Goal: Task Accomplishment & Management: Complete application form

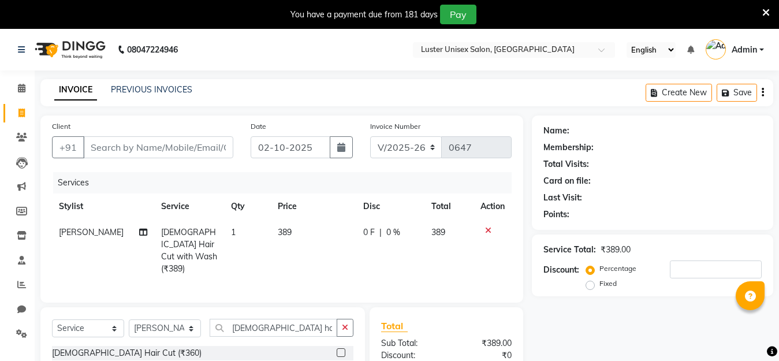
select select "7467"
select select "service"
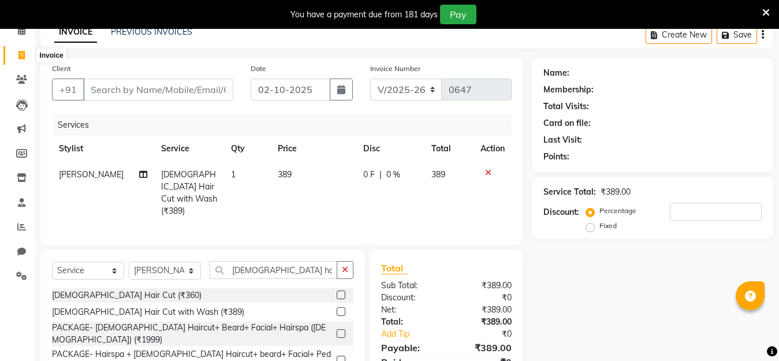
click at [24, 57] on icon at bounding box center [21, 55] width 6 height 9
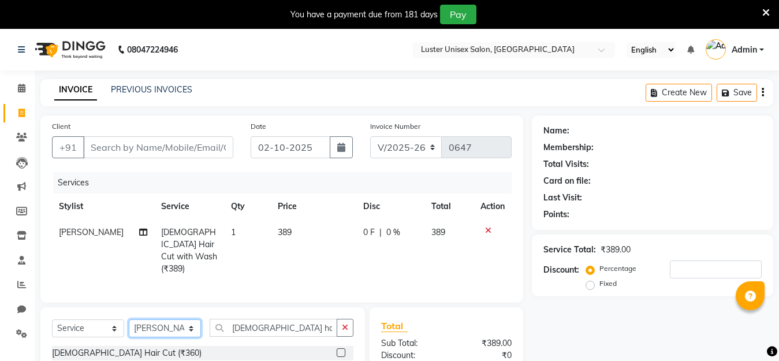
click at [170, 323] on select "Select Stylist Aparna Balraj jabid kajal krishna neelam" at bounding box center [165, 328] width 72 height 18
select select "68085"
click at [129, 319] on select "Select Stylist Aparna Balraj jabid kajal krishna neelam" at bounding box center [165, 328] width 72 height 18
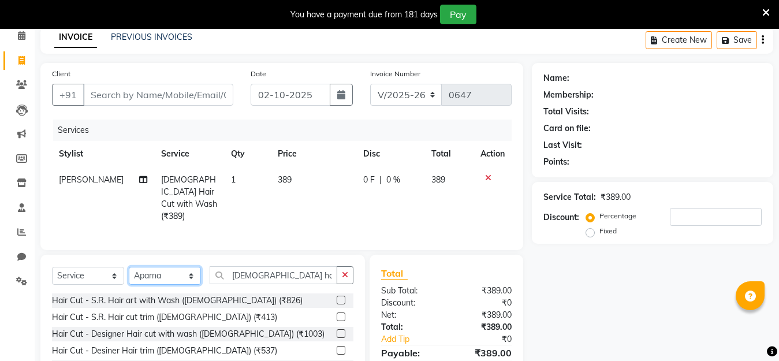
scroll to position [115, 0]
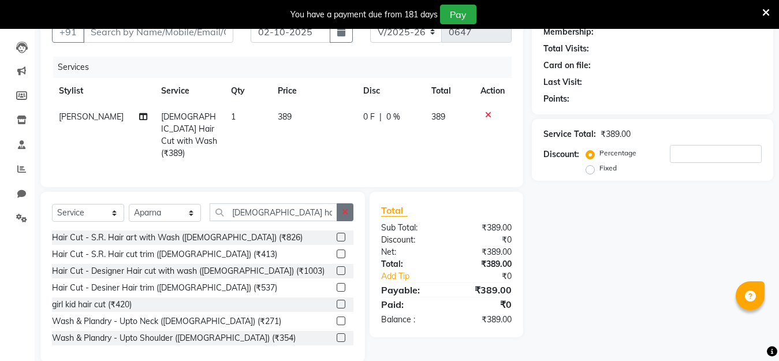
click at [346, 218] on button "button" at bounding box center [344, 212] width 17 height 18
click at [246, 214] on input "text" at bounding box center [281, 212] width 144 height 18
click at [189, 207] on select "Select Stylist Aparna Balraj jabid kajal krishna neelam" at bounding box center [165, 213] width 72 height 18
click at [488, 113] on icon at bounding box center [488, 115] width 6 height 8
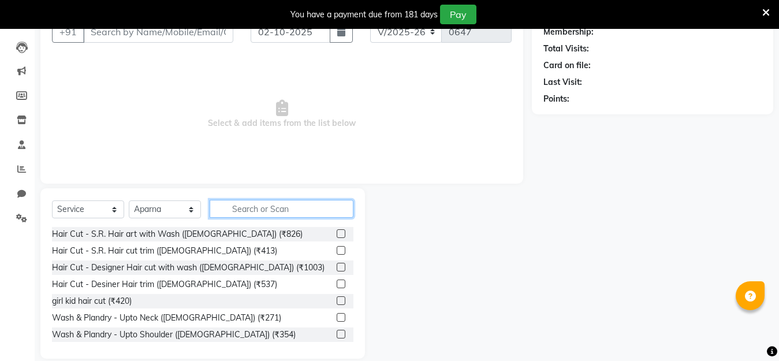
click at [242, 211] on input "text" at bounding box center [281, 209] width 144 height 18
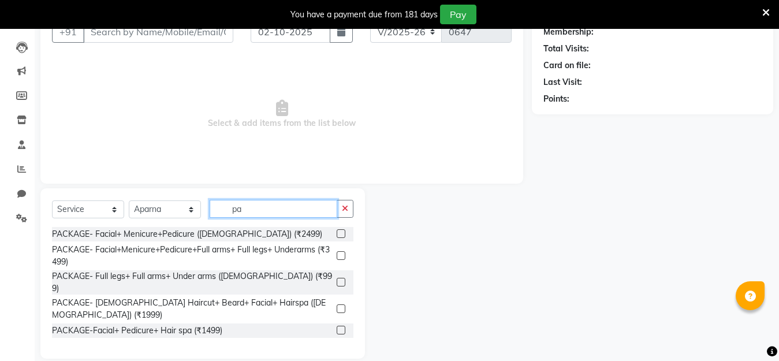
type input "p"
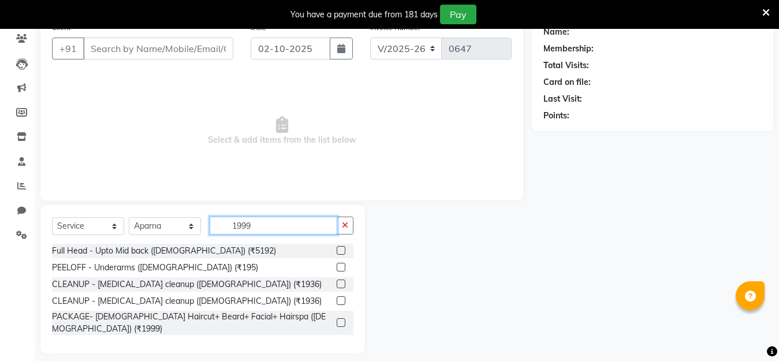
scroll to position [32, 0]
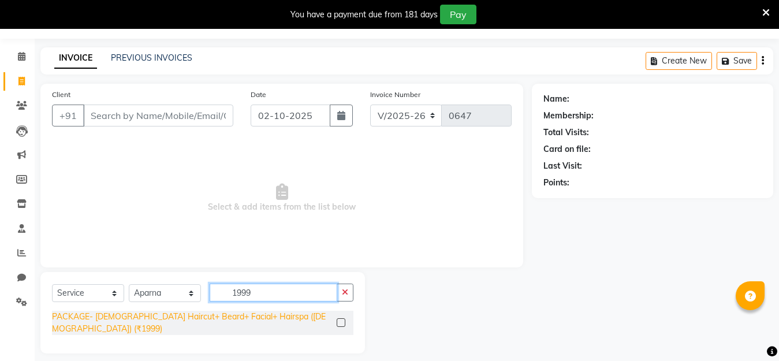
type input "1999"
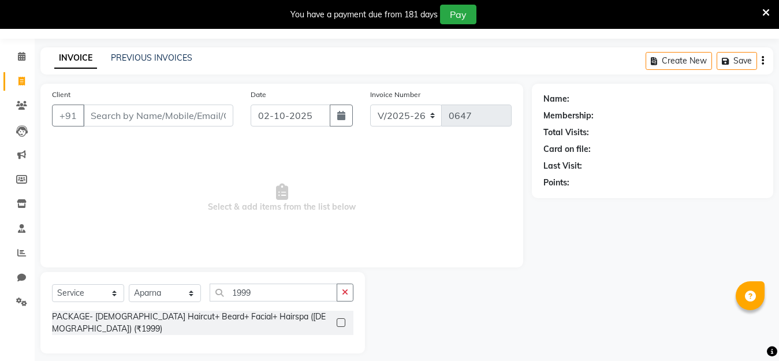
drag, startPoint x: 95, startPoint y: 316, endPoint x: 79, endPoint y: 324, distance: 18.1
click at [91, 322] on div "PACKAGE- Male Haircut+ Beard+ Facial+ Hairspa (Male) (₹1999)" at bounding box center [192, 322] width 280 height 24
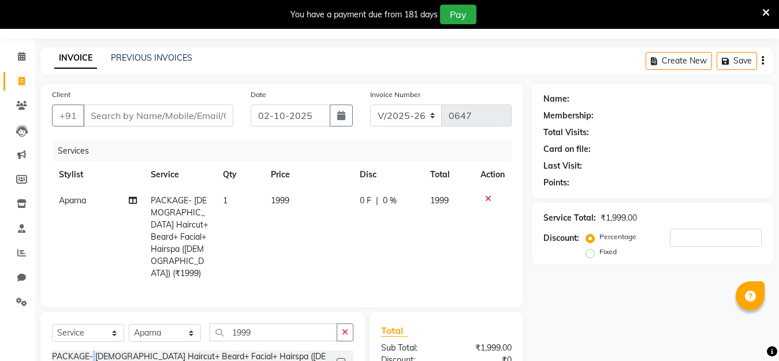
checkbox input "false"
click at [171, 114] on input "Client" at bounding box center [158, 115] width 150 height 22
click at [170, 113] on input "Client" at bounding box center [158, 115] width 150 height 22
click at [152, 113] on input "Client" at bounding box center [158, 115] width 150 height 22
click at [117, 116] on input "Client" at bounding box center [158, 115] width 150 height 22
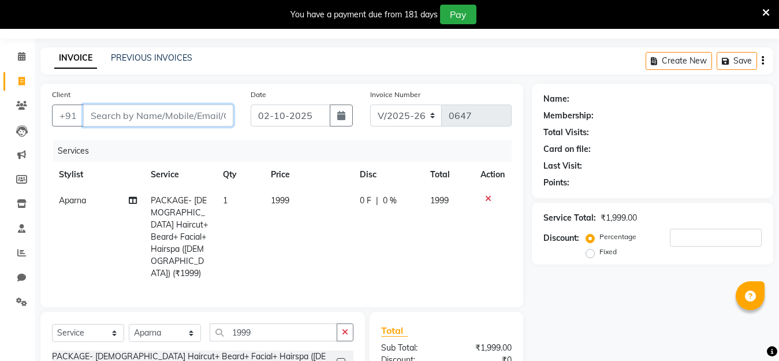
type input "7"
type input "0"
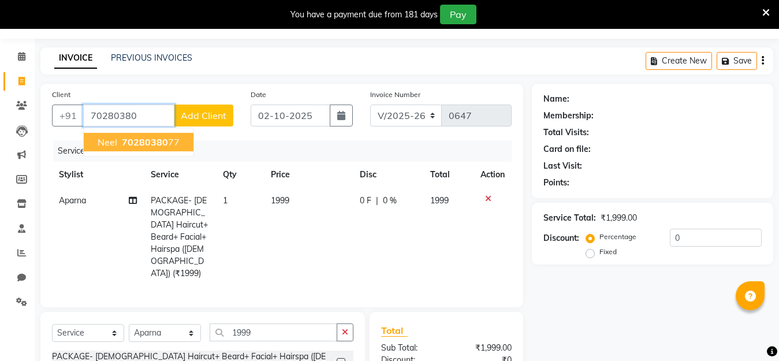
click at [109, 145] on span "neel" at bounding box center [108, 142] width 20 height 12
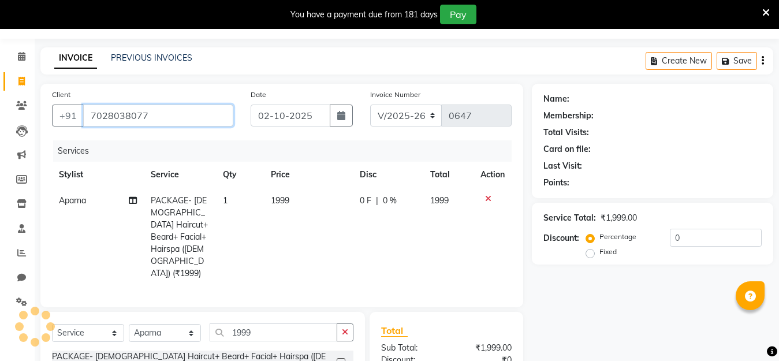
type input "7028038077"
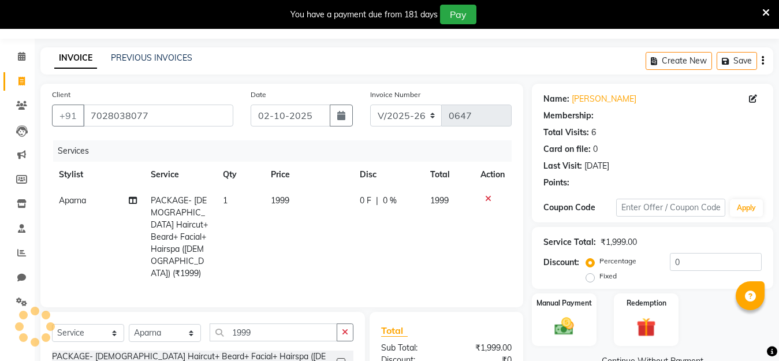
select select "1: Object"
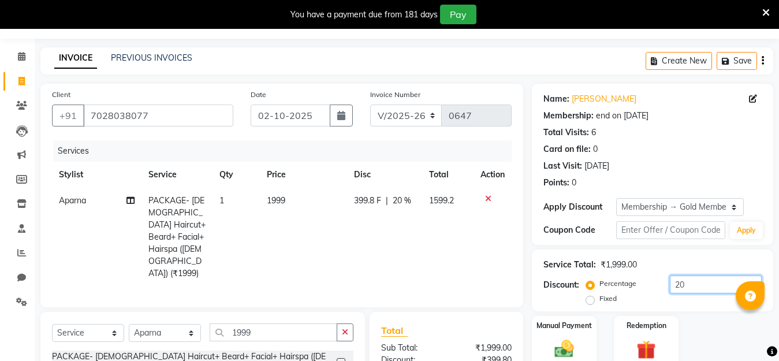
click at [710, 286] on input "20" at bounding box center [715, 284] width 92 height 18
type input "2"
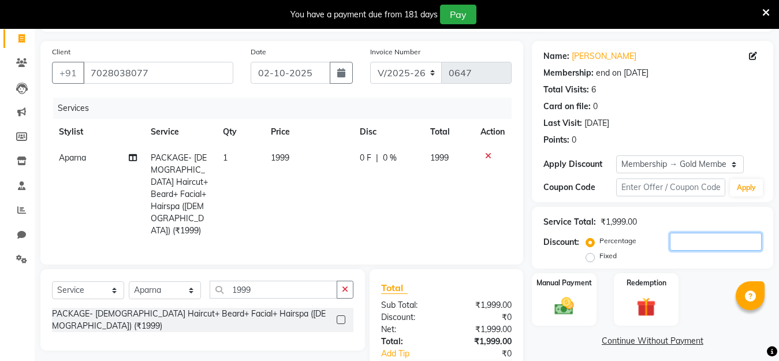
scroll to position [131, 0]
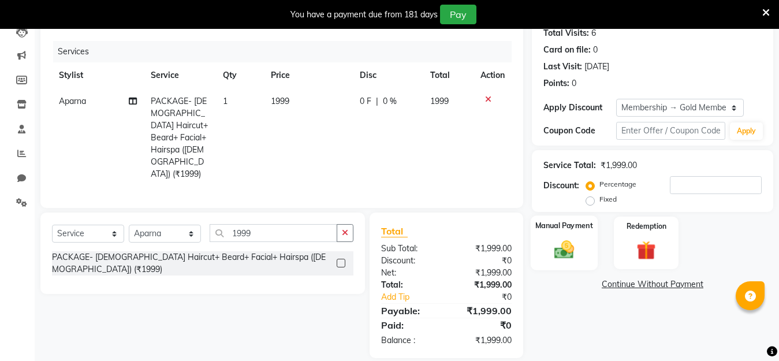
click at [549, 242] on img at bounding box center [564, 249] width 32 height 23
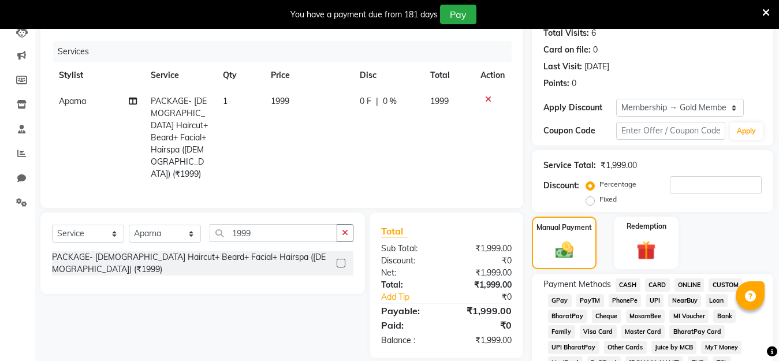
click at [591, 294] on span "PayTM" at bounding box center [590, 300] width 28 height 13
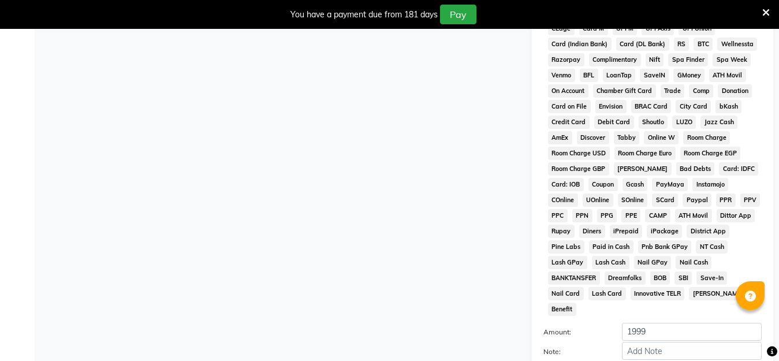
scroll to position [573, 0]
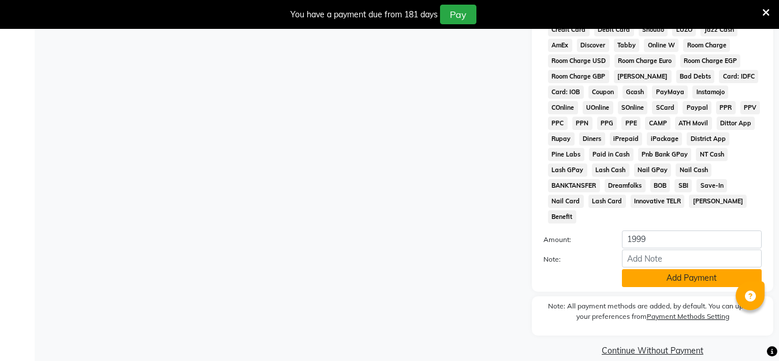
click at [667, 269] on button "Add Payment" at bounding box center [692, 278] width 140 height 18
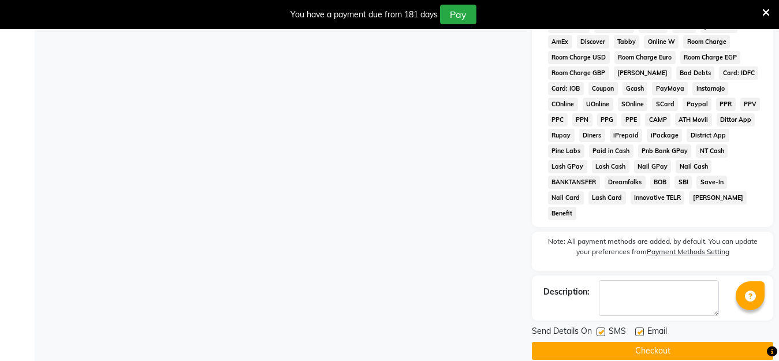
scroll to position [577, 0]
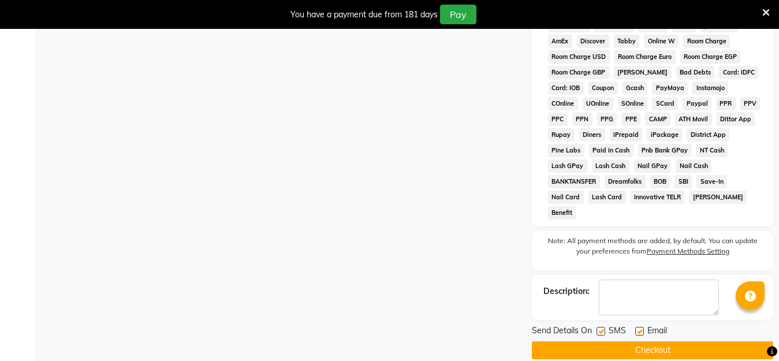
click at [624, 341] on button "Checkout" at bounding box center [652, 350] width 241 height 18
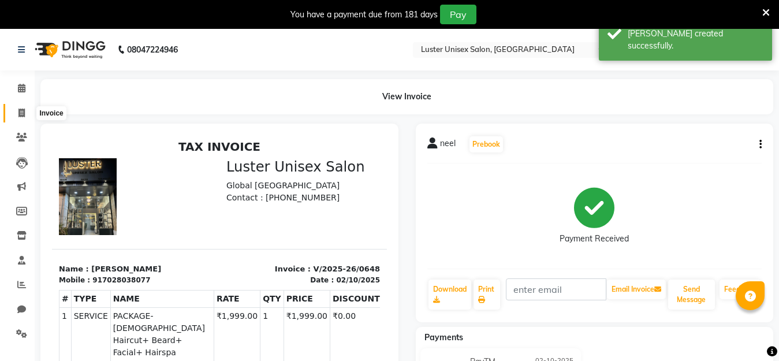
click at [17, 111] on span at bounding box center [22, 113] width 20 height 13
select select "service"
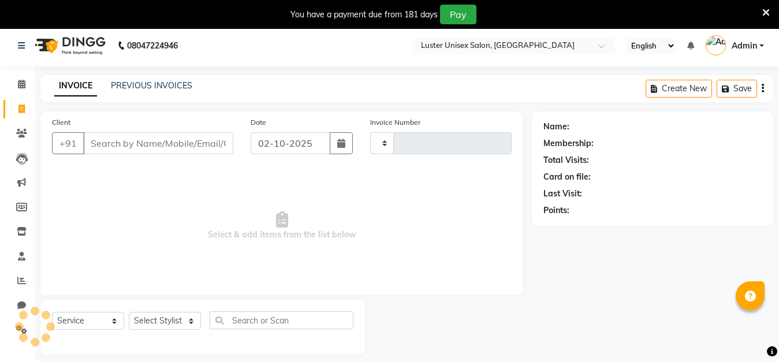
scroll to position [29, 0]
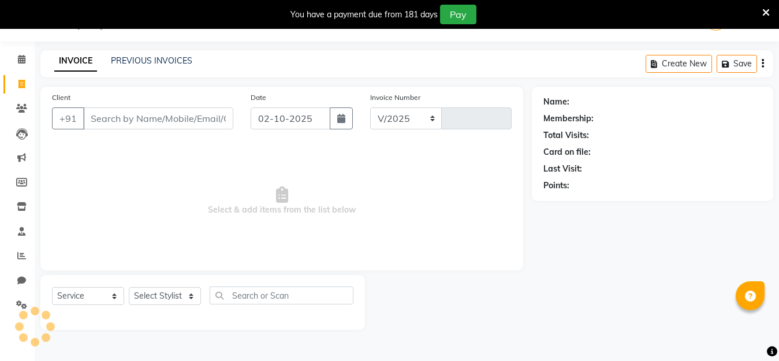
select select "7467"
type input "0649"
click at [159, 62] on link "PREVIOUS INVOICES" at bounding box center [151, 60] width 81 height 10
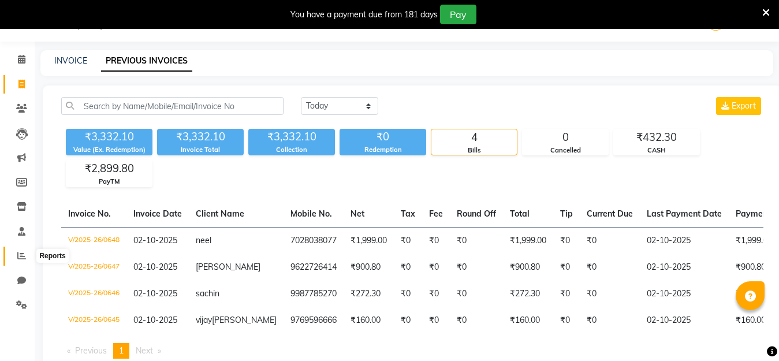
click at [21, 253] on icon at bounding box center [21, 255] width 9 height 9
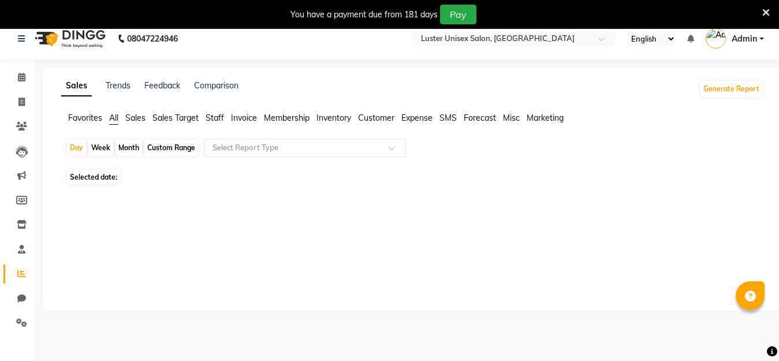
scroll to position [29, 0]
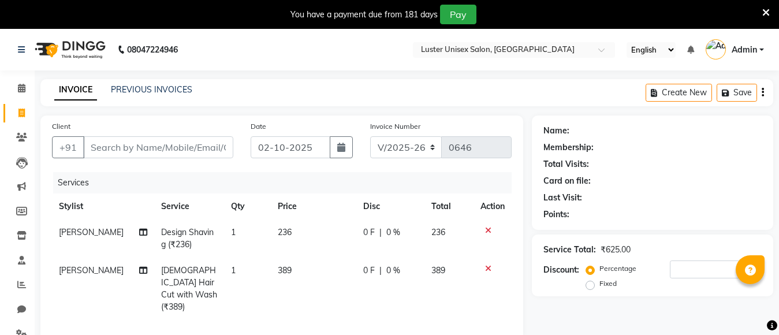
select select "7467"
select select "service"
select select "88336"
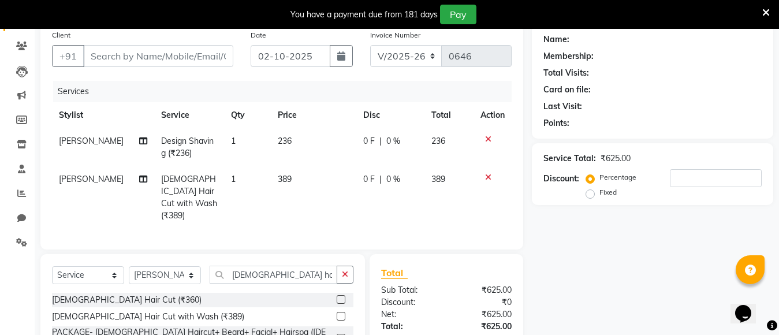
scroll to position [91, 0]
drag, startPoint x: 163, startPoint y: 35, endPoint x: 166, endPoint y: 40, distance: 6.5
click at [166, 39] on div "Client +91" at bounding box center [142, 52] width 199 height 47
click at [166, 62] on input "Client" at bounding box center [158, 56] width 150 height 22
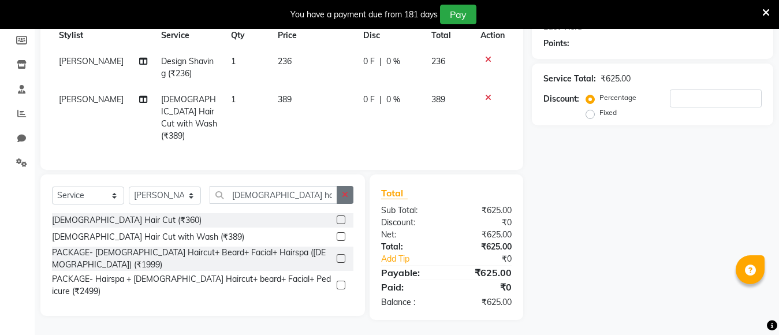
click at [345, 194] on icon "button" at bounding box center [345, 194] width 6 height 8
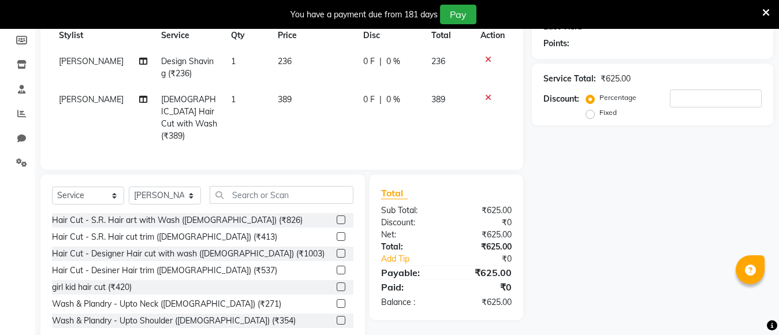
click at [483, 96] on div at bounding box center [492, 97] width 24 height 8
click at [489, 99] on icon at bounding box center [488, 97] width 6 height 8
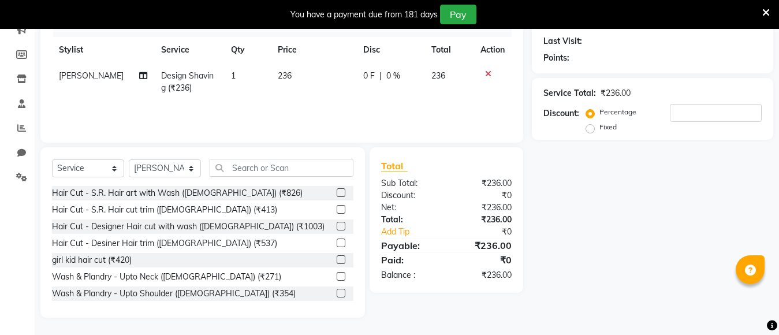
scroll to position [156, 0]
click at [269, 169] on input "text" at bounding box center [281, 168] width 144 height 18
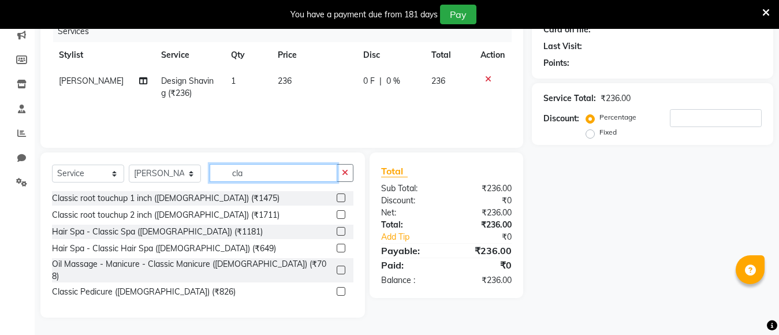
scroll to position [141, 0]
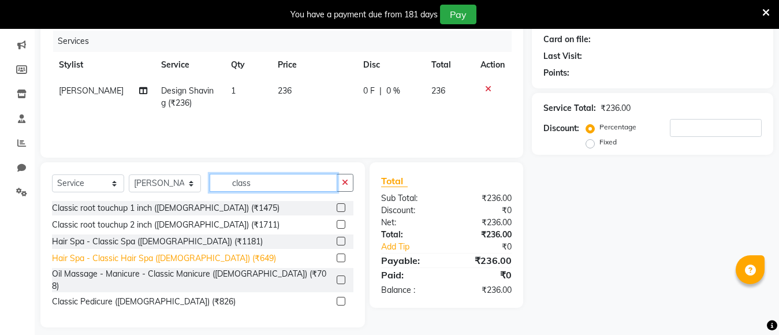
type input "class"
click at [163, 260] on div "Hair Spa - Classic Hair Spa (Male) (₹649)" at bounding box center [164, 258] width 224 height 12
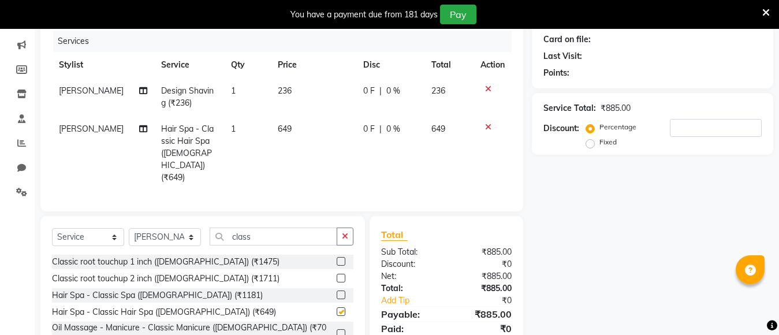
checkbox input "false"
click at [485, 127] on icon at bounding box center [488, 127] width 6 height 8
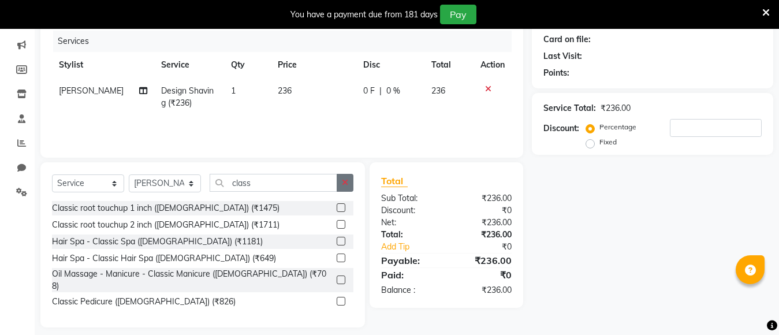
click at [340, 184] on button "button" at bounding box center [344, 183] width 17 height 18
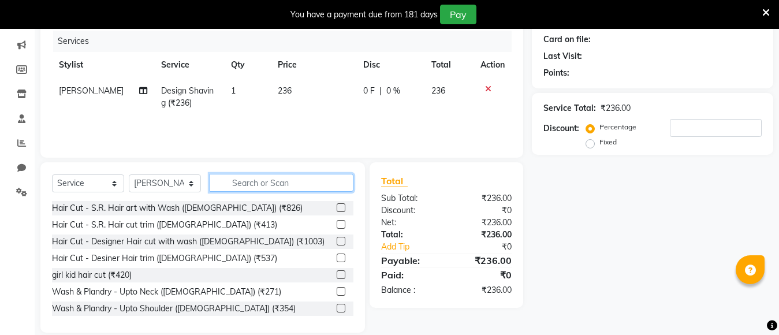
click at [298, 189] on input "text" at bounding box center [281, 183] width 144 height 18
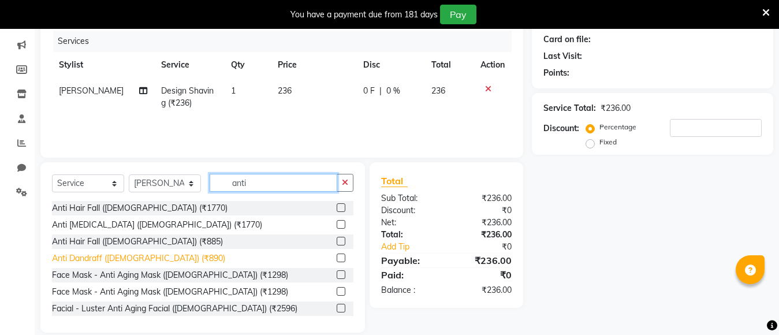
type input "anti"
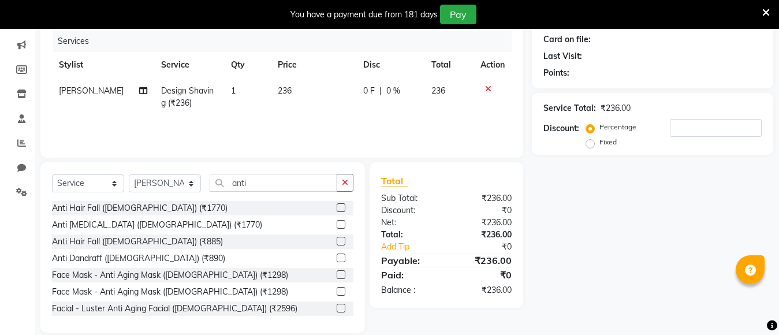
click at [82, 259] on div "Anti Dandraff (Male) (₹890)" at bounding box center [138, 258] width 173 height 12
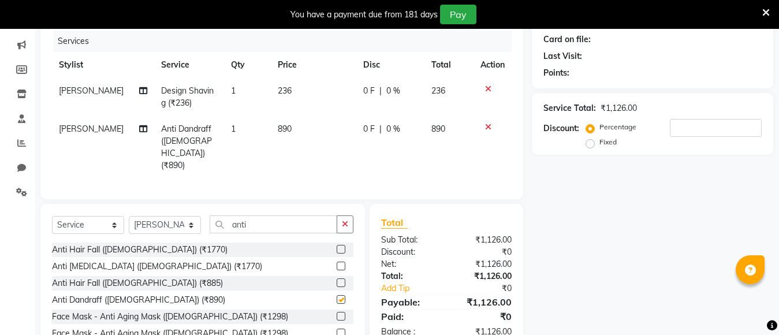
checkbox input "false"
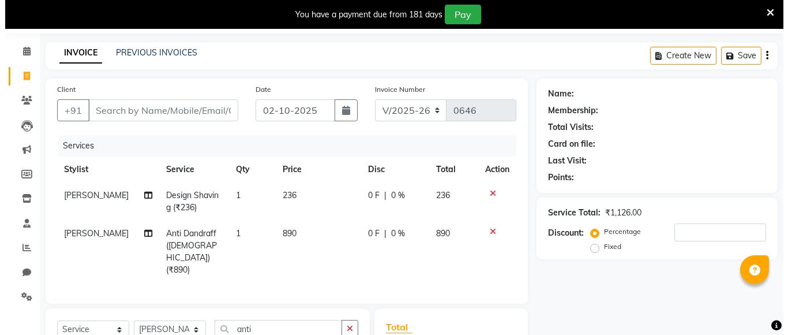
scroll to position [26, 0]
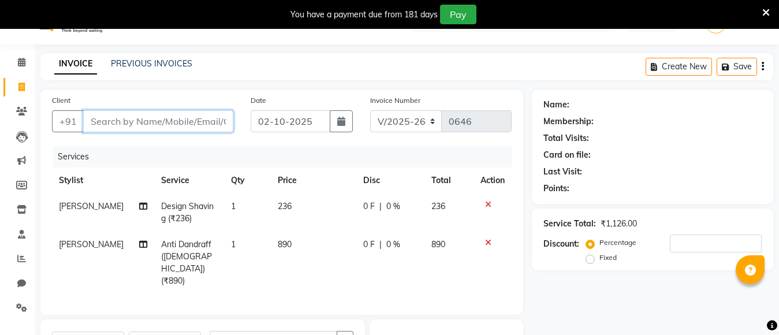
click at [118, 122] on input "Client" at bounding box center [158, 121] width 150 height 22
type input "9"
type input "0"
type input "9622726414"
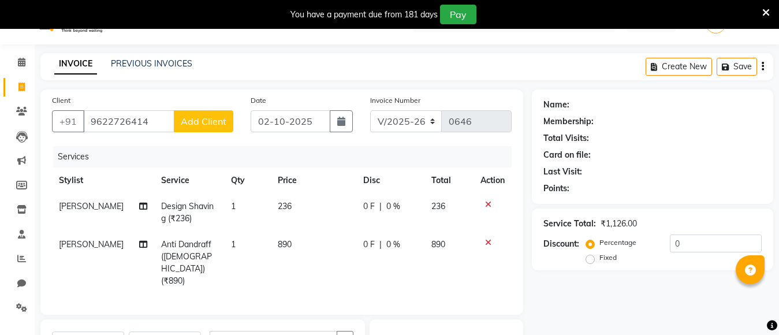
click at [210, 119] on span "Add Client" at bounding box center [204, 121] width 46 height 12
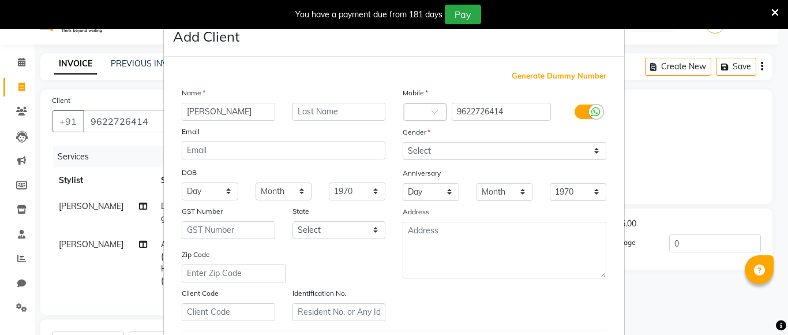
type input "[PERSON_NAME]"
click at [476, 153] on select "Select Male Female Other Prefer Not To Say" at bounding box center [505, 151] width 204 height 18
select select "male"
click at [403, 142] on select "Select Male Female Other Prefer Not To Say" at bounding box center [505, 151] width 204 height 18
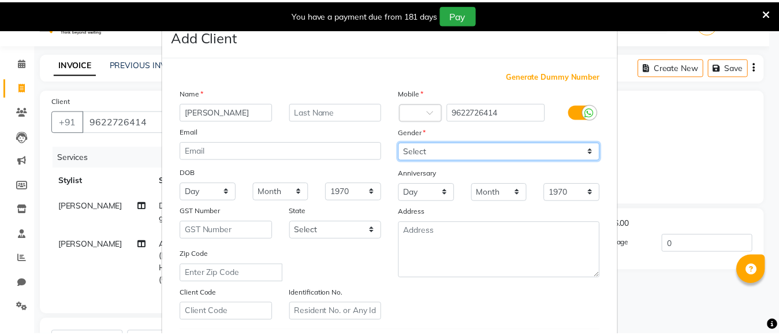
scroll to position [198, 0]
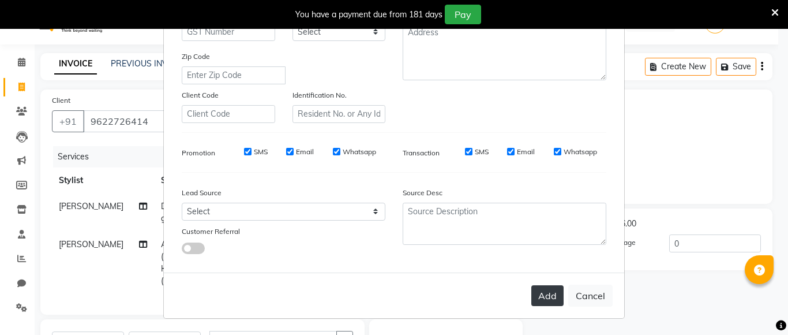
click at [553, 300] on button "Add" at bounding box center [548, 295] width 32 height 21
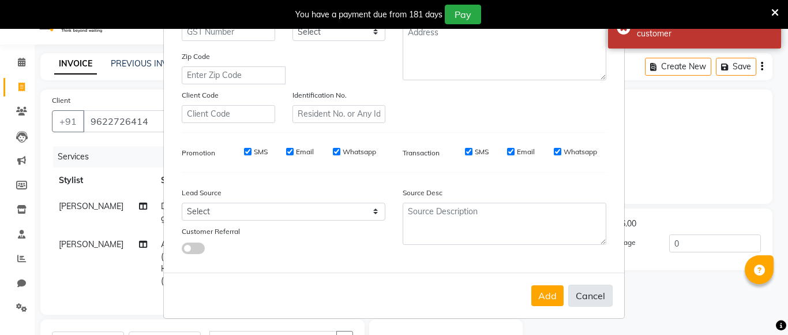
click at [582, 295] on button "Cancel" at bounding box center [590, 296] width 44 height 22
select select
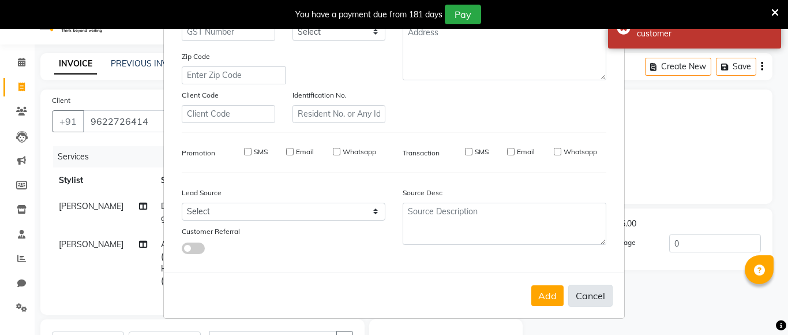
select select
checkbox input "false"
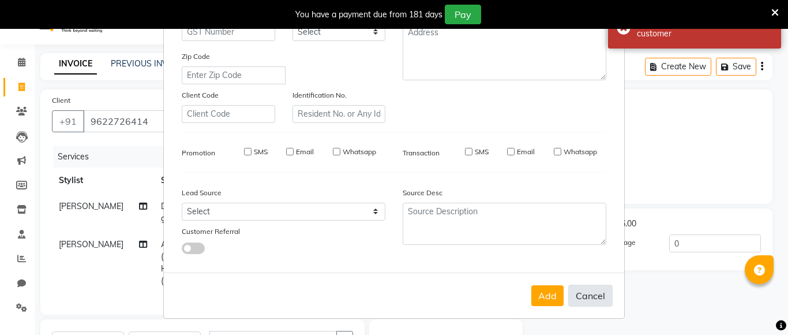
checkbox input "false"
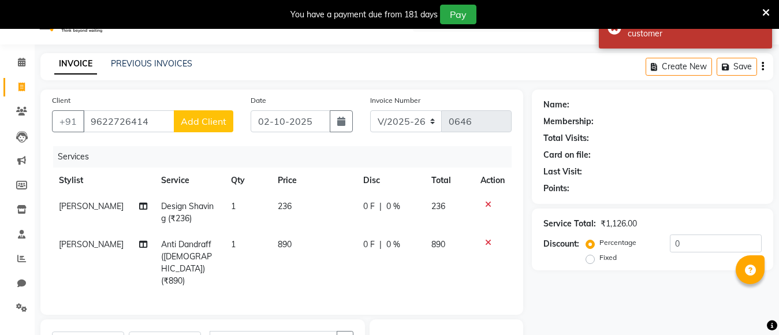
scroll to position [141, 0]
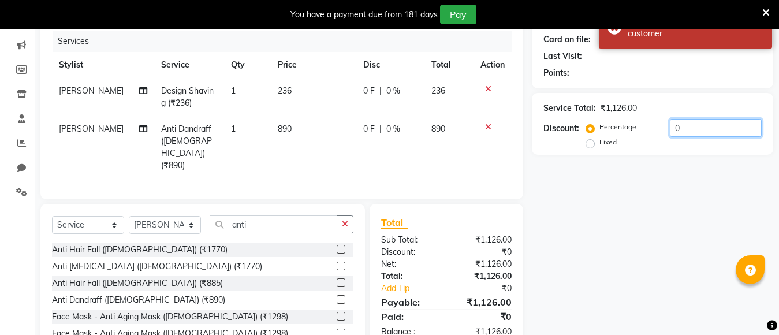
click at [687, 124] on input "0" at bounding box center [715, 128] width 92 height 18
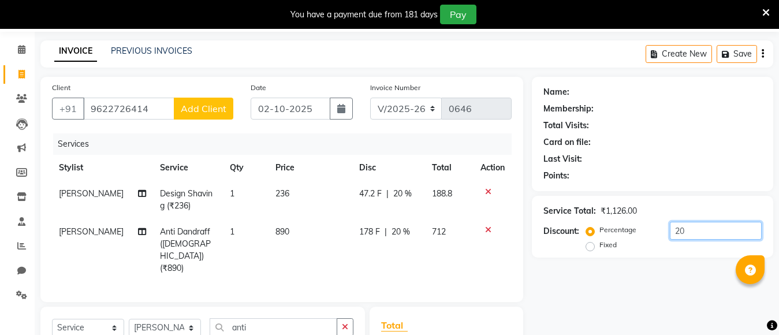
scroll to position [26, 0]
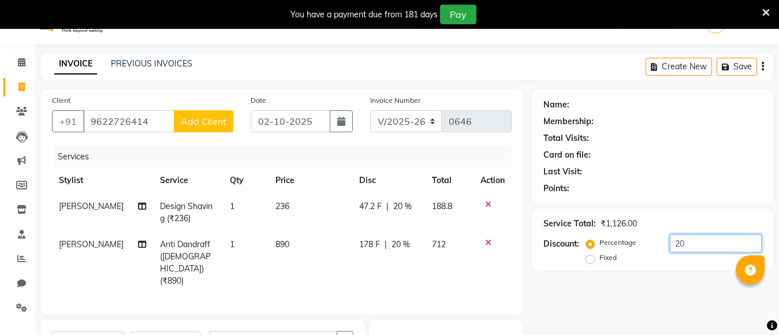
type input "20"
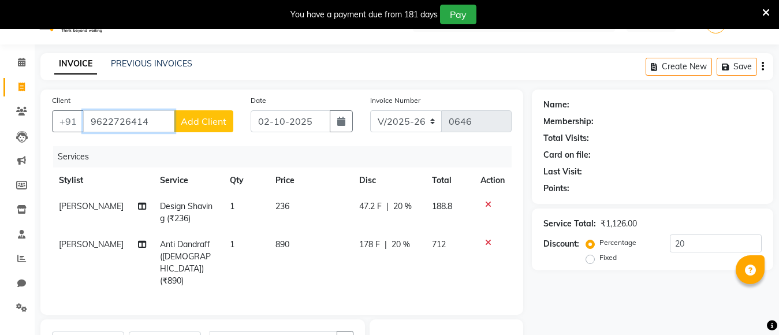
drag, startPoint x: 91, startPoint y: 122, endPoint x: 159, endPoint y: 117, distance: 68.8
click at [159, 117] on input "9622726414" at bounding box center [128, 121] width 91 height 22
drag, startPoint x: 106, startPoint y: 147, endPoint x: 100, endPoint y: 136, distance: 12.1
click at [106, 148] on div "Services" at bounding box center [286, 156] width 467 height 21
drag, startPoint x: 91, startPoint y: 122, endPoint x: 153, endPoint y: 122, distance: 62.3
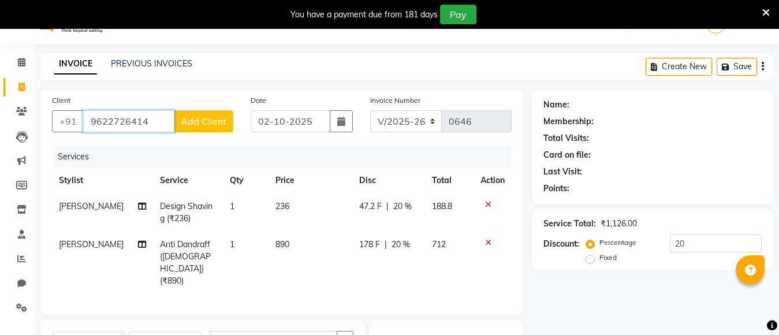
click at [153, 122] on input "9622726414" at bounding box center [128, 121] width 91 height 22
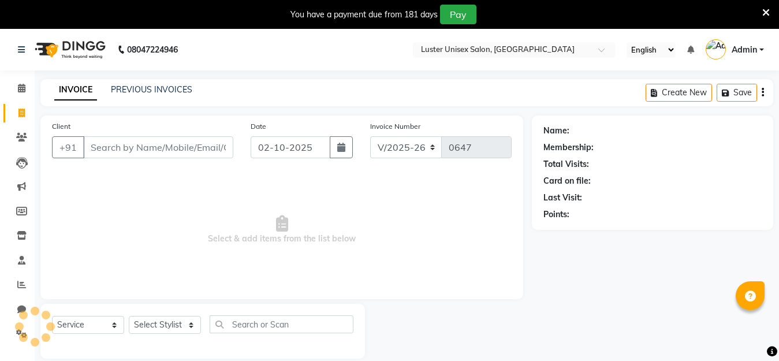
select select "7467"
select select "service"
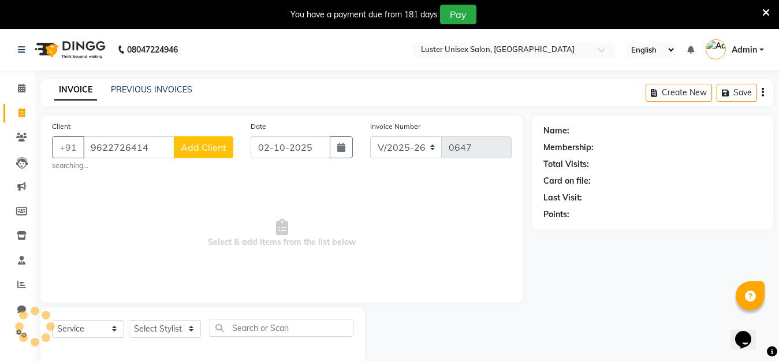
type input "9622726414"
click at [196, 148] on span "Add Client" at bounding box center [204, 147] width 46 height 12
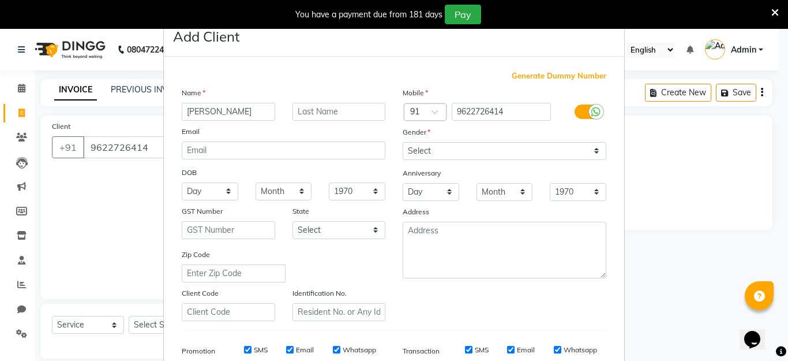
type input "[PERSON_NAME]"
click at [436, 153] on select "Select Male Female Other Prefer Not To Say" at bounding box center [505, 151] width 204 height 18
select select "male"
click at [403, 142] on select "Select Male Female Other Prefer Not To Say" at bounding box center [505, 151] width 204 height 18
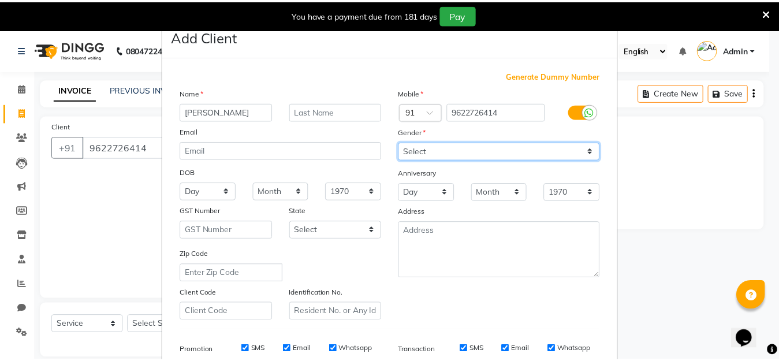
scroll to position [172, 0]
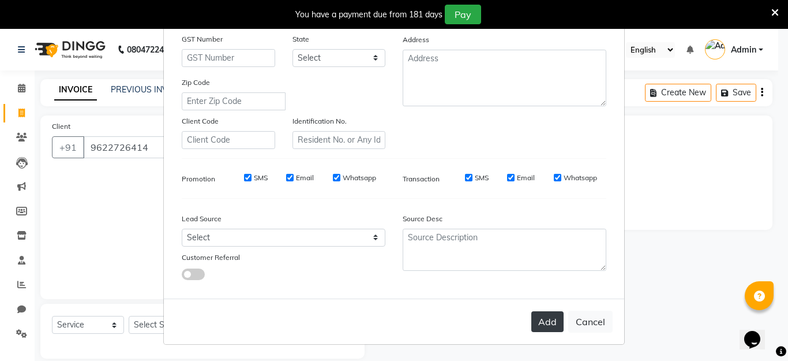
click at [546, 320] on button "Add" at bounding box center [548, 321] width 32 height 21
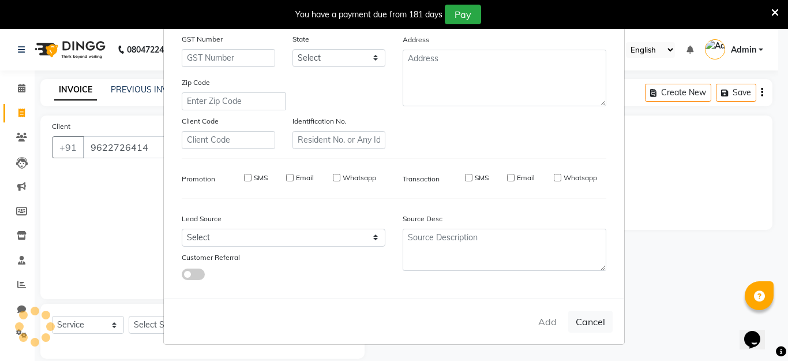
select select
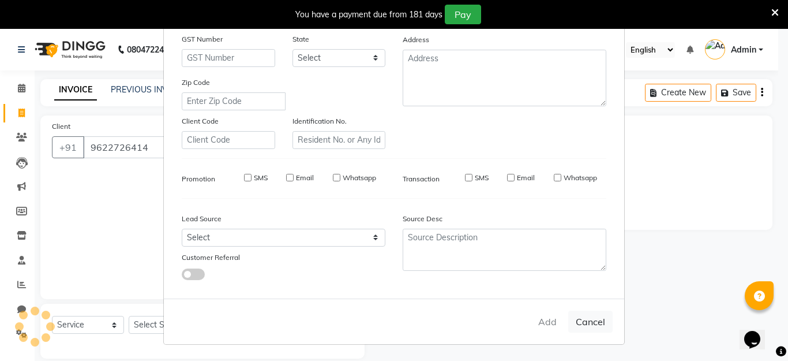
select select
checkbox input "false"
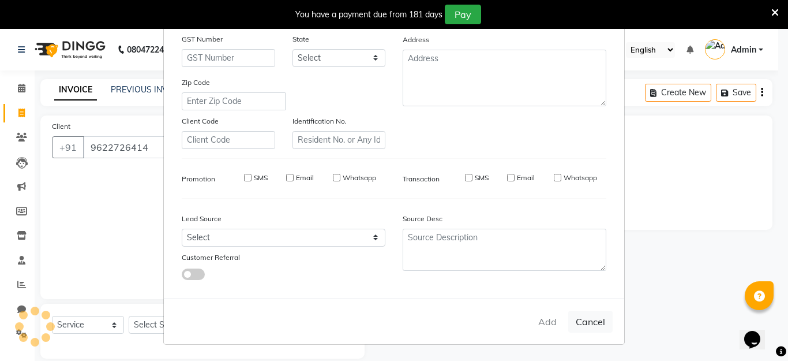
checkbox input "false"
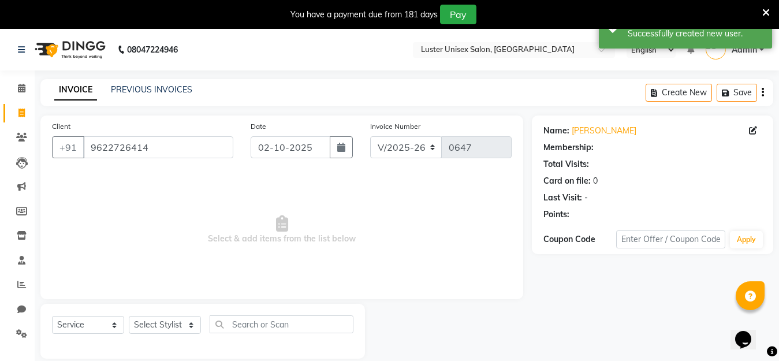
scroll to position [29, 0]
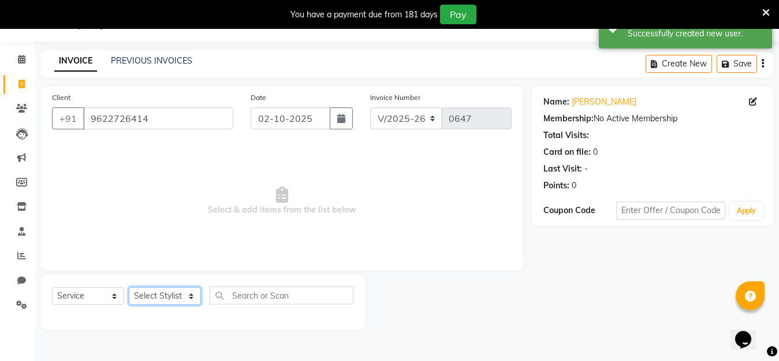
click at [166, 294] on select "Select Stylist Aparna Balraj jabid kajal krishna neelam" at bounding box center [165, 296] width 72 height 18
select select "88336"
click at [129, 287] on select "Select Stylist Aparna Balraj jabid kajal krishna neelam" at bounding box center [165, 296] width 72 height 18
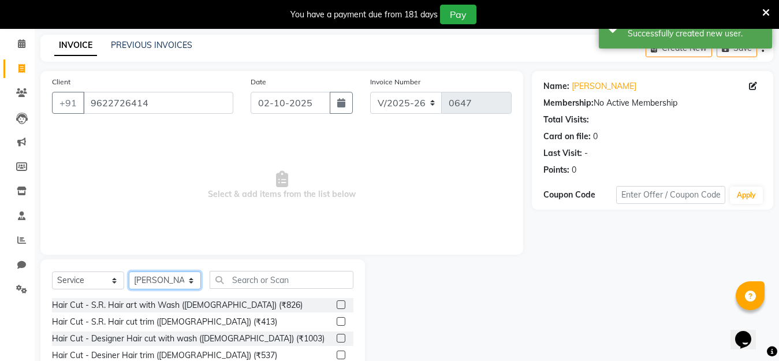
scroll to position [130, 0]
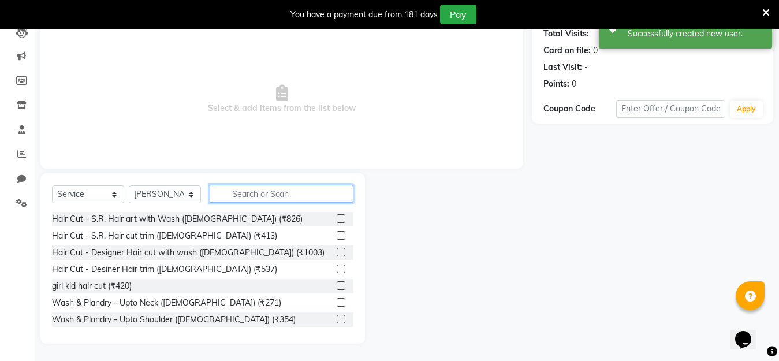
click at [253, 194] on input "text" at bounding box center [281, 194] width 144 height 18
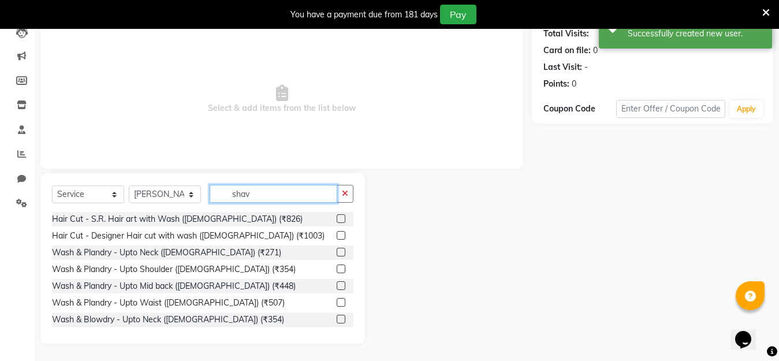
scroll to position [65, 0]
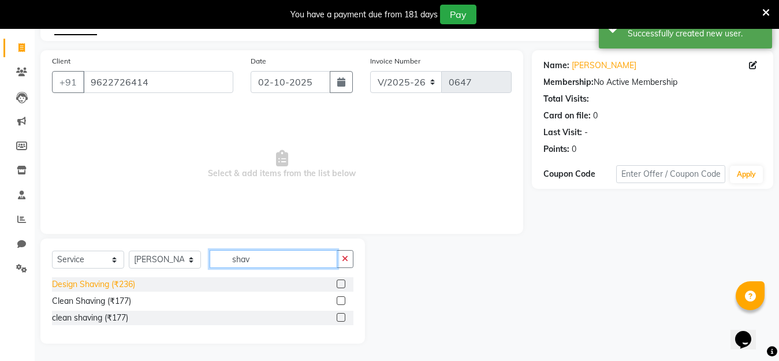
type input "shav"
drag, startPoint x: 58, startPoint y: 286, endPoint x: 148, endPoint y: 283, distance: 89.5
click at [67, 286] on div "Design Shaving (₹236)" at bounding box center [93, 284] width 83 height 12
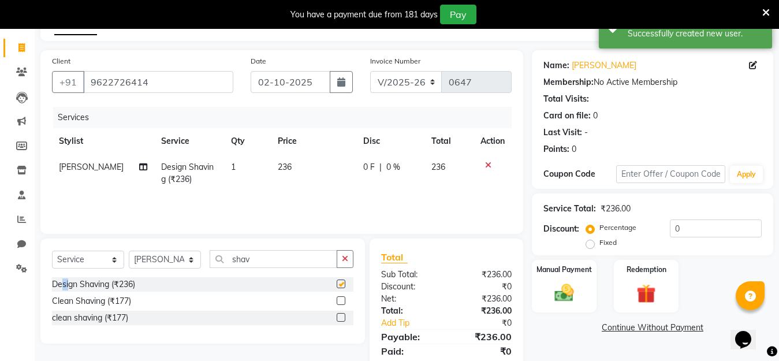
checkbox input "false"
click at [347, 257] on icon "button" at bounding box center [345, 259] width 6 height 8
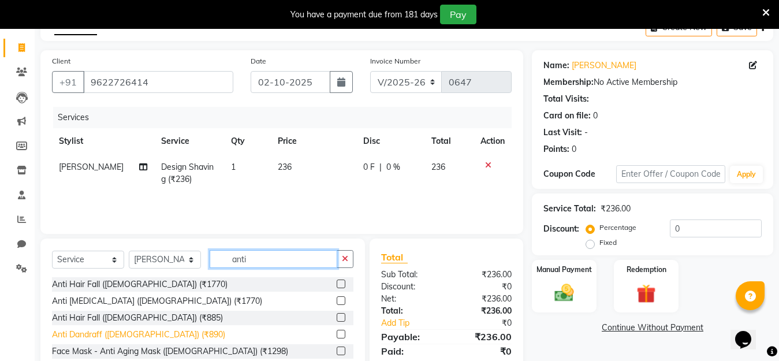
type input "anti"
click at [113, 336] on div "Anti Dandraff (Male) (₹890)" at bounding box center [138, 334] width 173 height 12
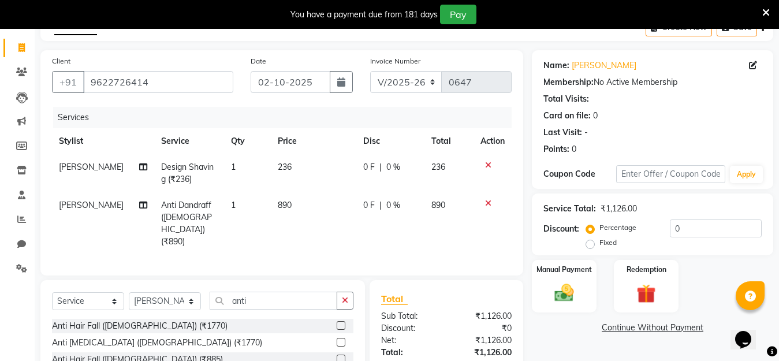
checkbox input "false"
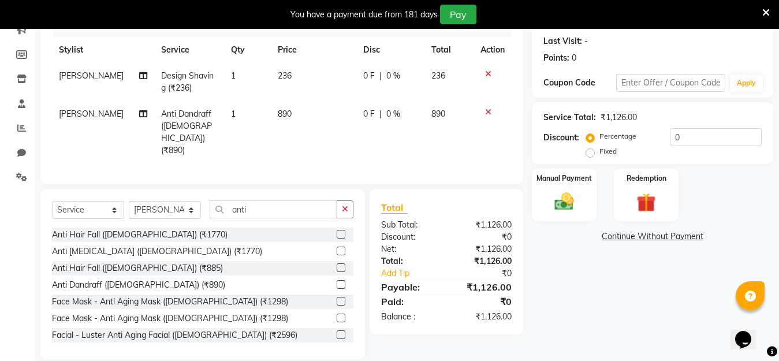
scroll to position [158, 0]
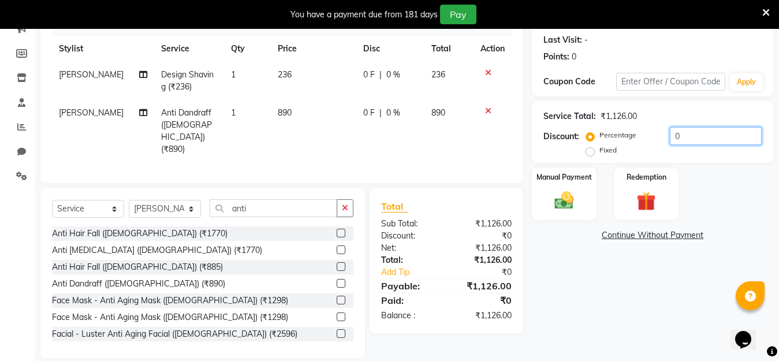
click at [695, 135] on input "0" at bounding box center [715, 136] width 92 height 18
type input "20"
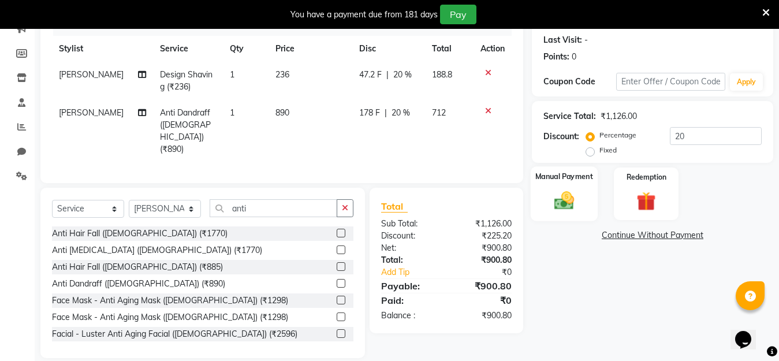
click at [549, 198] on img at bounding box center [564, 200] width 32 height 23
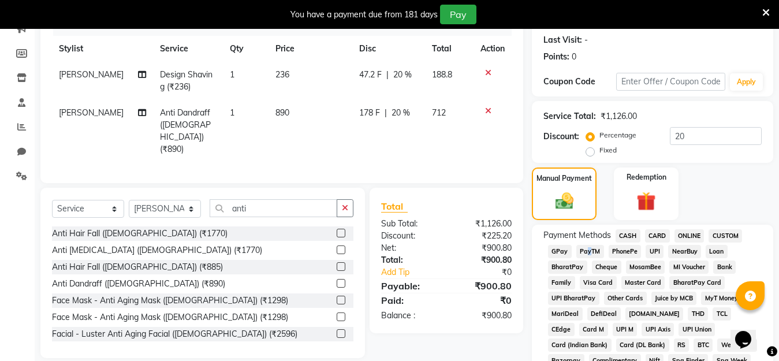
click at [586, 252] on span "PayTM" at bounding box center [590, 251] width 28 height 13
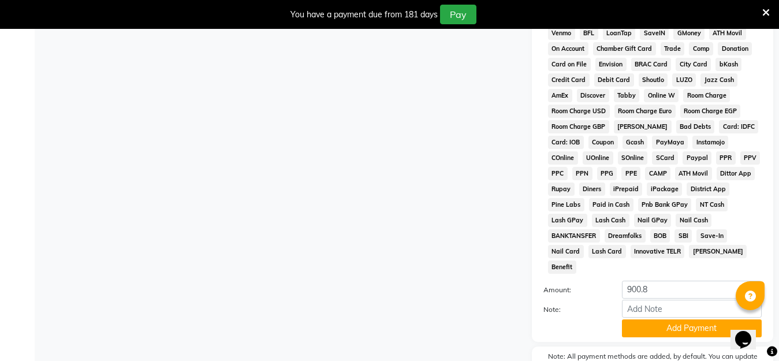
scroll to position [551, 0]
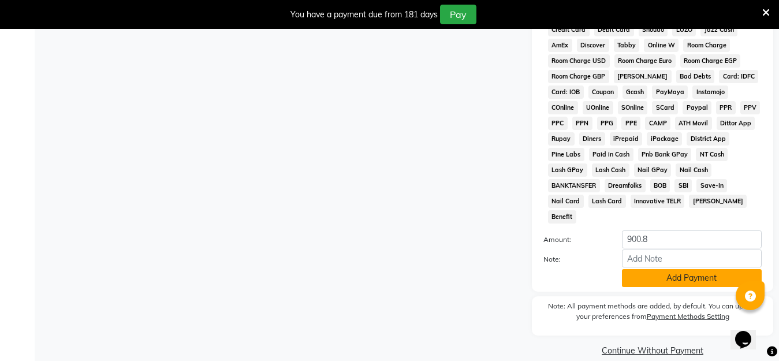
click at [665, 269] on button "Add Payment" at bounding box center [692, 278] width 140 height 18
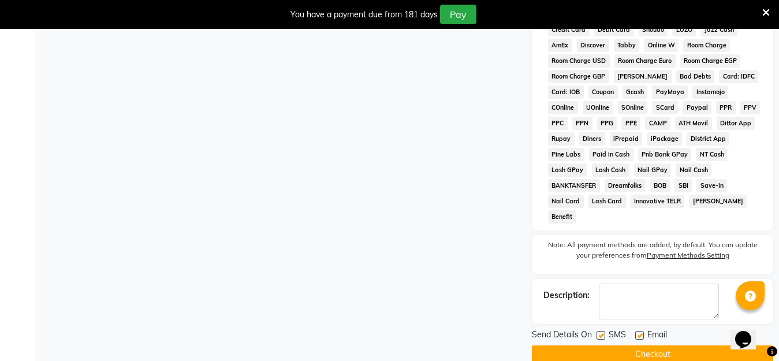
drag, startPoint x: 650, startPoint y: 329, endPoint x: 651, endPoint y: 338, distance: 9.3
click at [649, 345] on button "Checkout" at bounding box center [652, 354] width 241 height 18
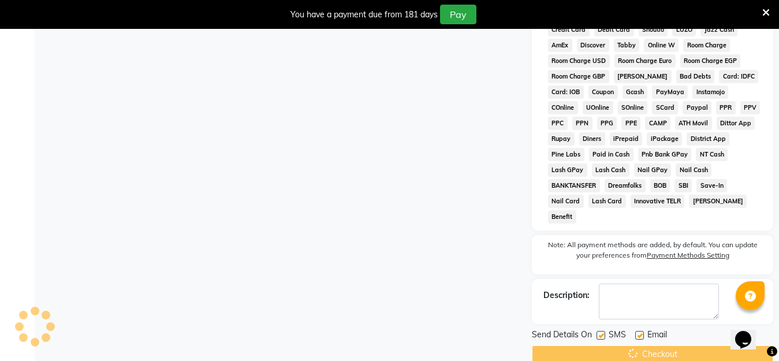
click at [647, 345] on div "Checkout" at bounding box center [652, 354] width 241 height 18
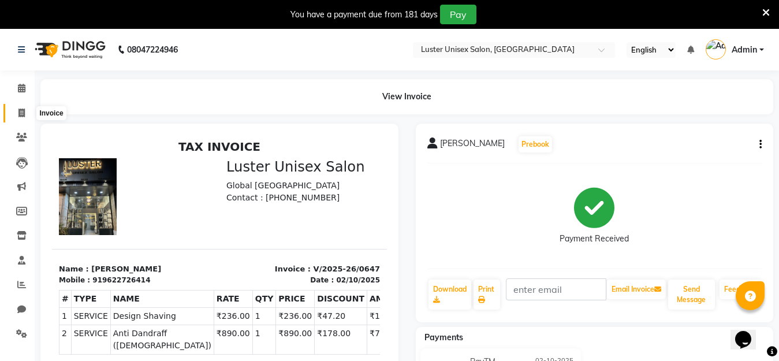
click at [22, 115] on icon at bounding box center [21, 112] width 6 height 9
select select "service"
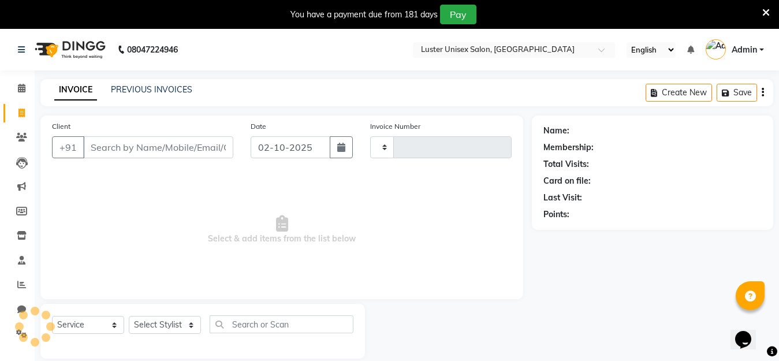
scroll to position [29, 0]
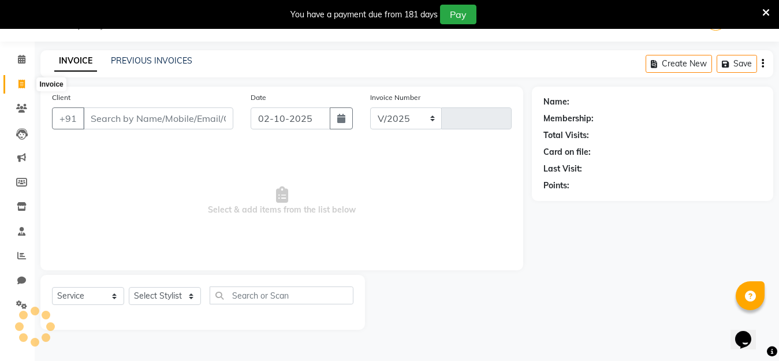
select select "7467"
type input "0648"
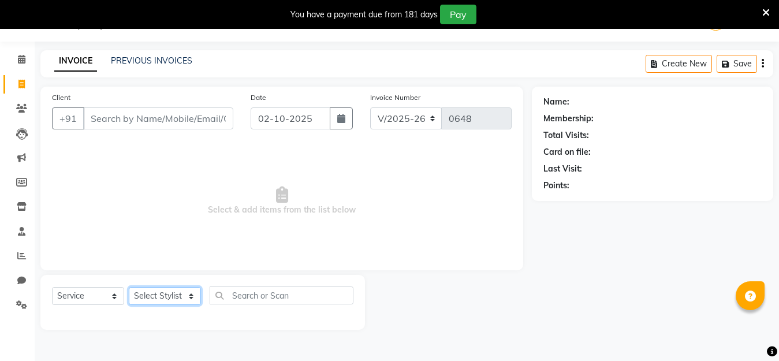
drag, startPoint x: 175, startPoint y: 298, endPoint x: 166, endPoint y: 293, distance: 10.3
click at [169, 295] on select "Select Stylist Aparna Balraj jabid kajal krishna neelam" at bounding box center [165, 296] width 72 height 18
select select "90270"
click at [129, 287] on select "Select Stylist Aparna Balraj jabid kajal krishna neelam" at bounding box center [165, 296] width 72 height 18
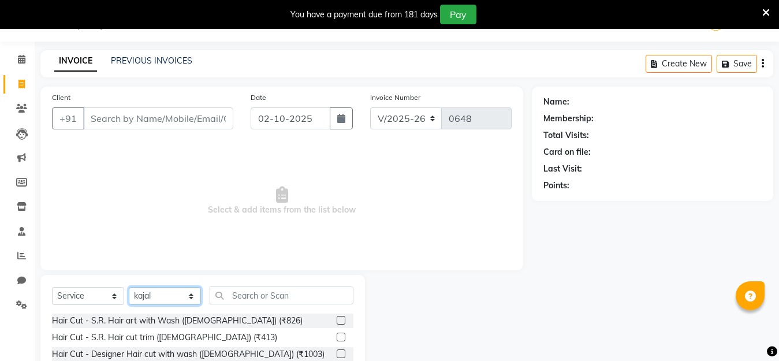
click at [190, 293] on select "Select Stylist Aparna Balraj jabid kajal krishna neelam" at bounding box center [165, 296] width 72 height 18
select select
click at [129, 287] on select "Select Stylist Aparna Balraj jabid kajal krishna neelam" at bounding box center [165, 296] width 72 height 18
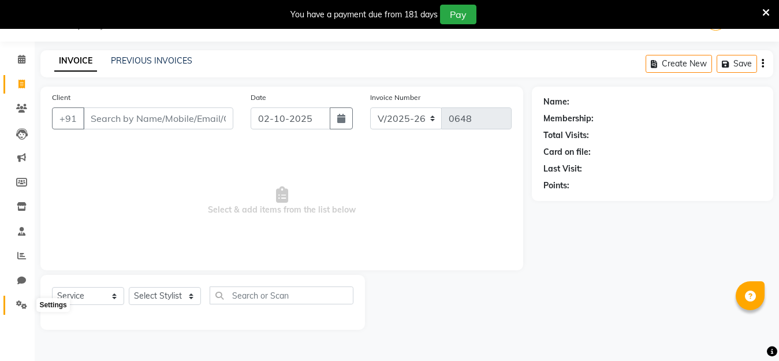
click at [20, 304] on icon at bounding box center [21, 304] width 11 height 9
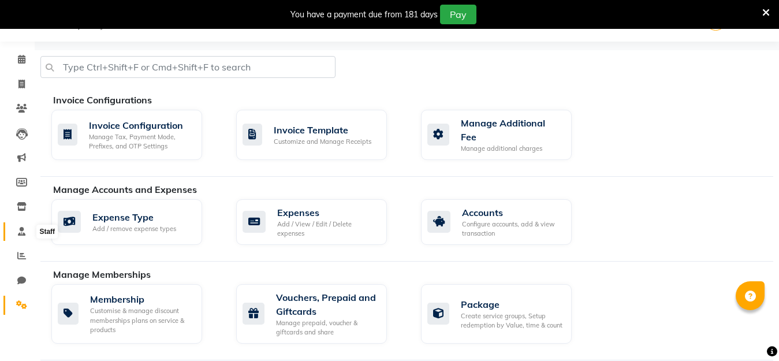
click at [22, 235] on icon at bounding box center [22, 231] width 8 height 9
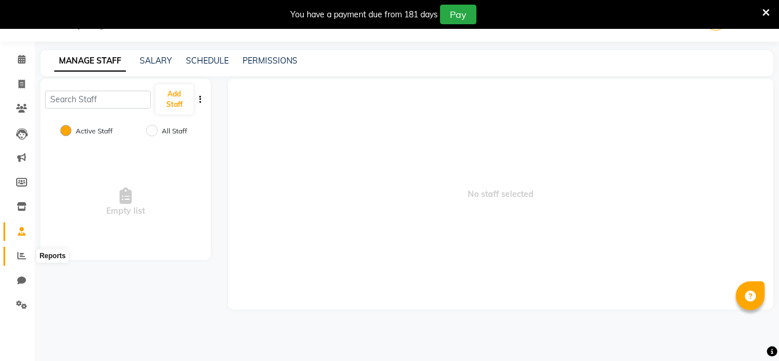
click at [23, 254] on icon at bounding box center [21, 255] width 9 height 9
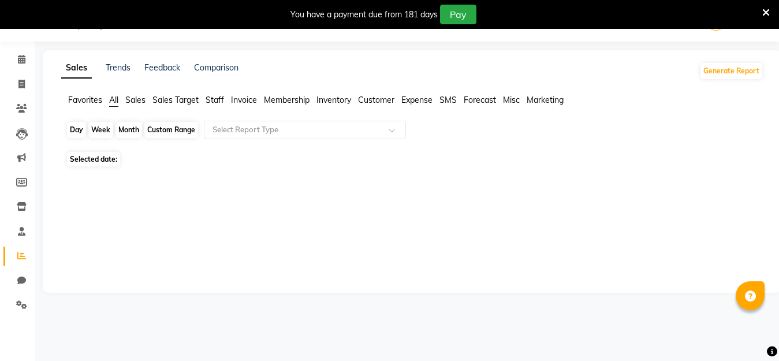
click at [74, 130] on div "Day" at bounding box center [76, 130] width 19 height 16
select select "10"
select select "2025"
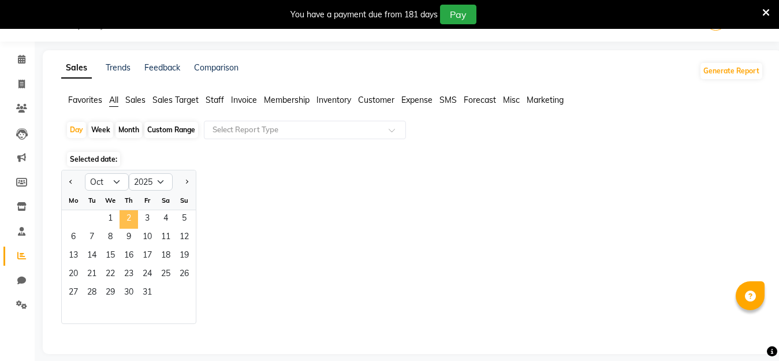
click at [132, 224] on span "2" at bounding box center [128, 219] width 18 height 18
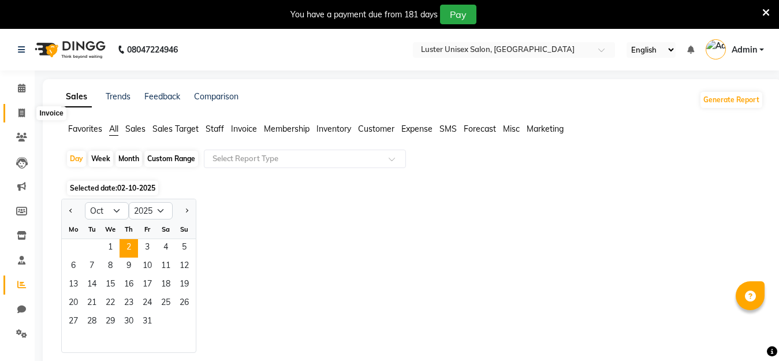
click at [20, 111] on icon at bounding box center [21, 112] width 6 height 9
select select "service"
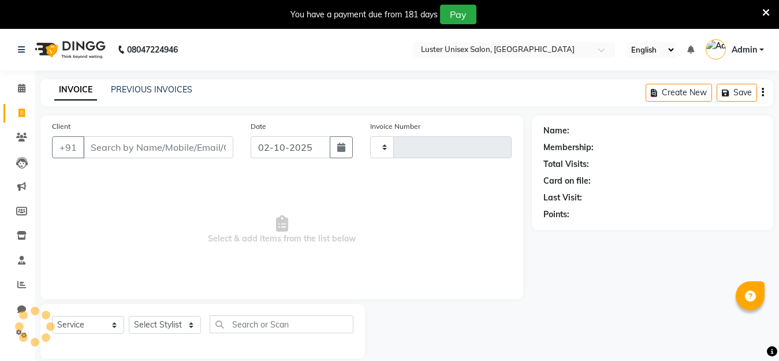
scroll to position [29, 0]
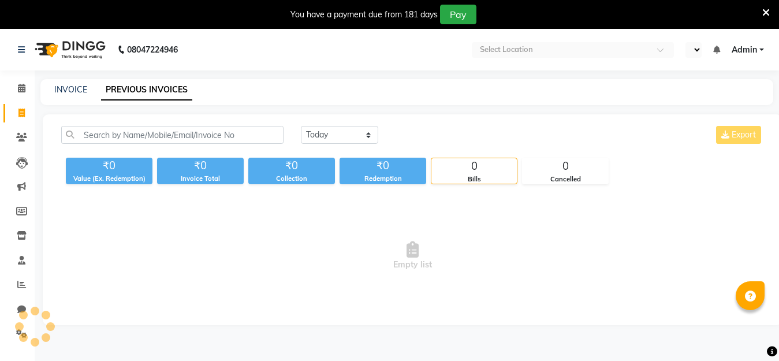
drag, startPoint x: 256, startPoint y: 215, endPoint x: 167, endPoint y: 225, distance: 89.5
click at [204, 253] on span "Empty list" at bounding box center [412, 255] width 702 height 115
click at [12, 129] on link "Clients" at bounding box center [17, 137] width 28 height 19
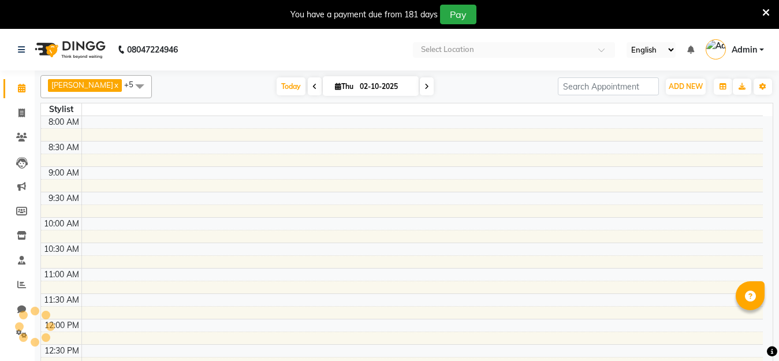
select select "en"
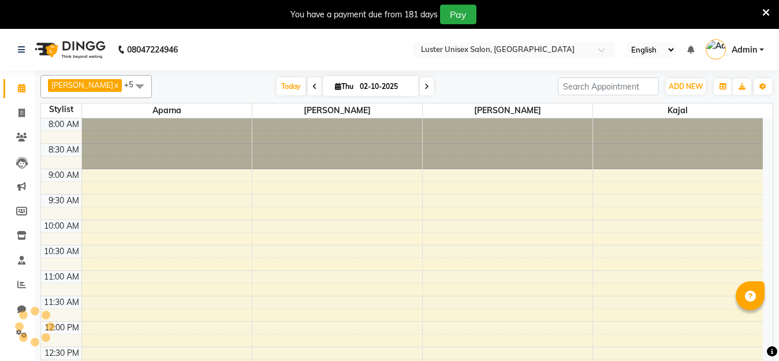
scroll to position [305, 0]
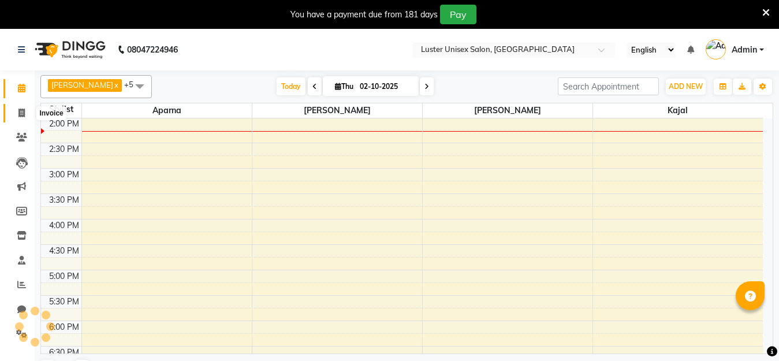
click at [23, 108] on icon at bounding box center [21, 112] width 6 height 9
select select "service"
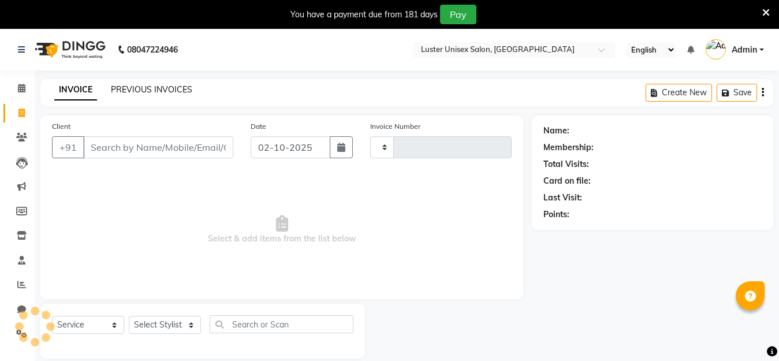
click at [134, 87] on link "PREVIOUS INVOICES" at bounding box center [151, 89] width 81 height 10
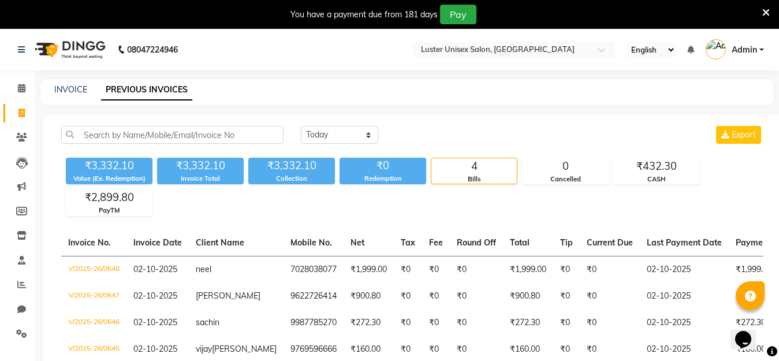
scroll to position [86, 0]
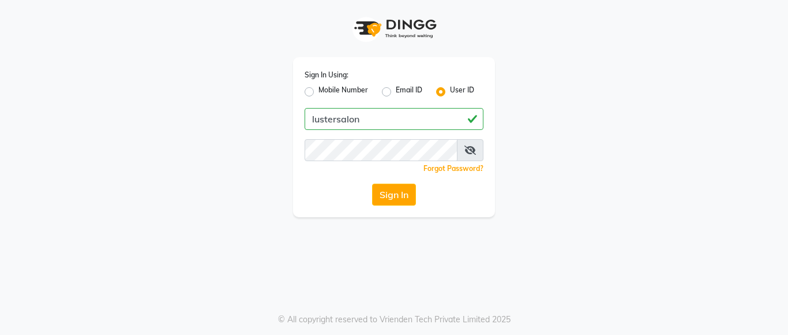
drag, startPoint x: 306, startPoint y: 118, endPoint x: 398, endPoint y: 126, distance: 92.1
click at [401, 128] on input "lustersalon" at bounding box center [394, 119] width 179 height 22
type input "lustersalon"
click at [478, 159] on span at bounding box center [470, 150] width 27 height 22
click at [477, 158] on span at bounding box center [470, 150] width 27 height 22
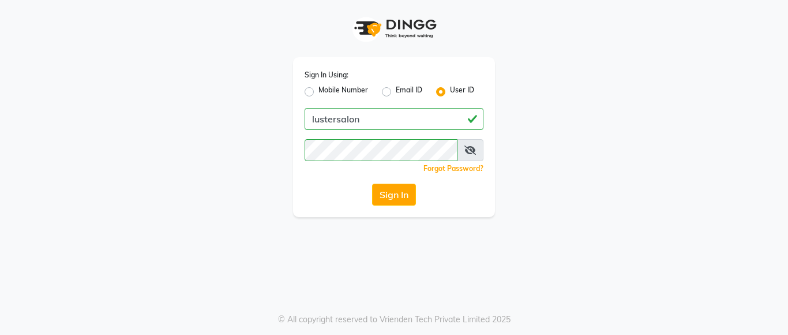
click at [477, 152] on span at bounding box center [470, 150] width 27 height 22
click at [476, 152] on icon at bounding box center [471, 149] width 12 height 9
click at [403, 194] on button "Sign In" at bounding box center [394, 195] width 44 height 22
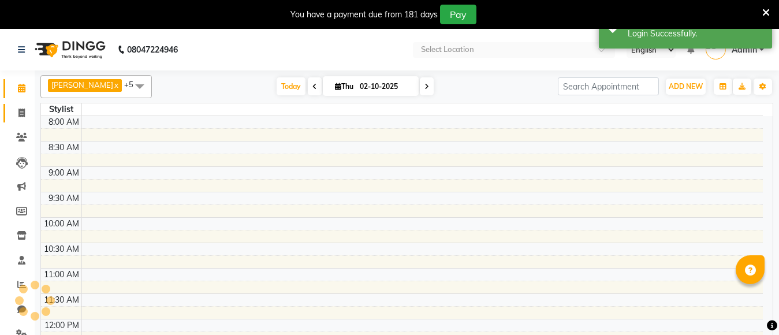
select select "en"
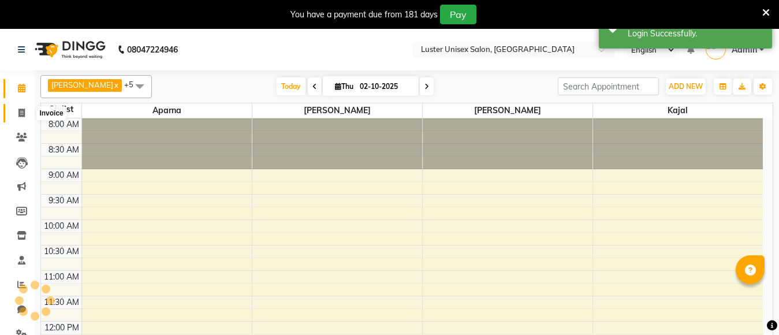
click at [23, 109] on icon at bounding box center [21, 112] width 6 height 9
select select "service"
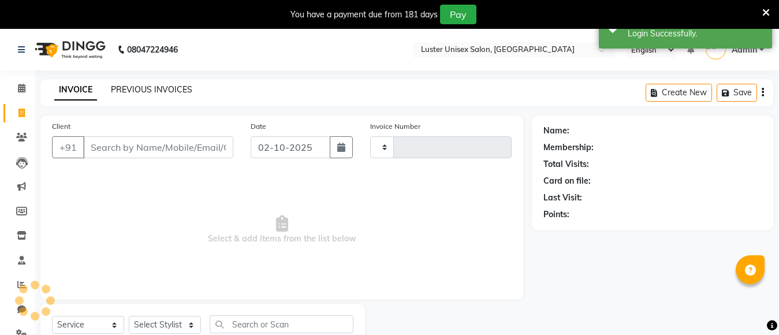
click at [157, 94] on link "PREVIOUS INVOICES" at bounding box center [151, 89] width 81 height 10
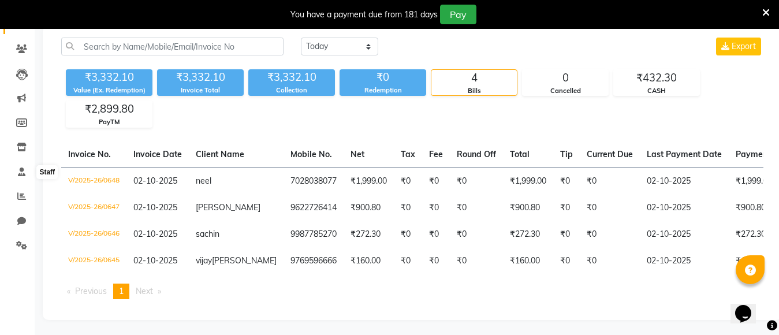
scroll to position [112, 0]
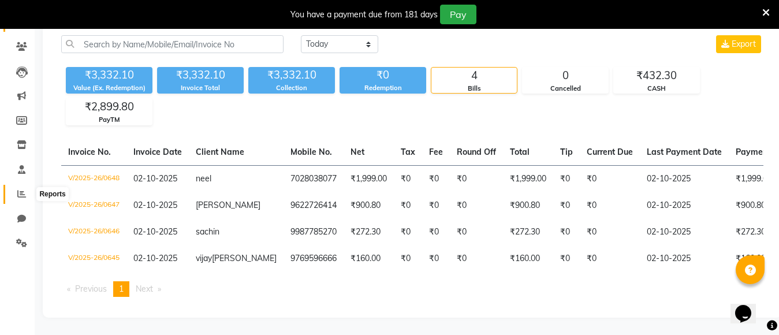
click at [25, 188] on span at bounding box center [22, 194] width 20 height 13
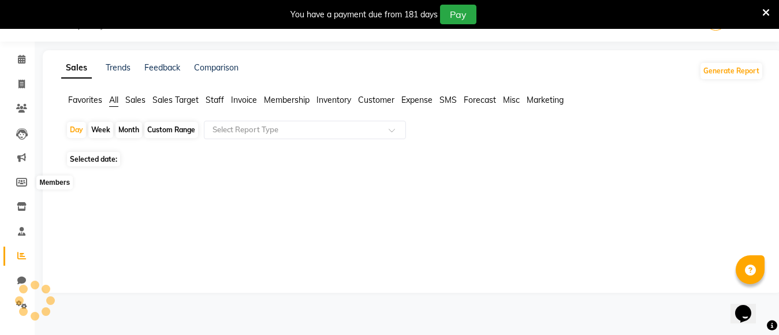
scroll to position [29, 0]
click at [25, 179] on icon at bounding box center [21, 182] width 11 height 9
select select
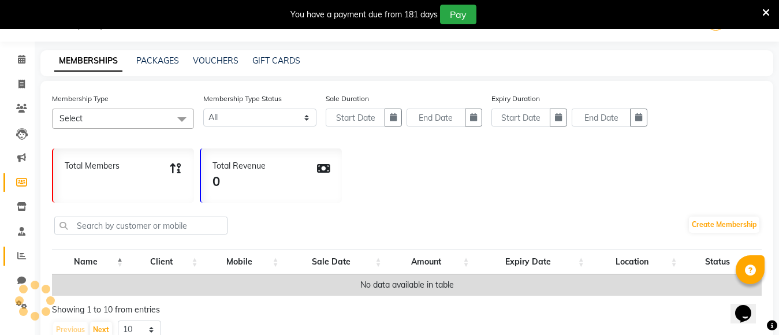
click at [25, 179] on icon at bounding box center [21, 182] width 11 height 9
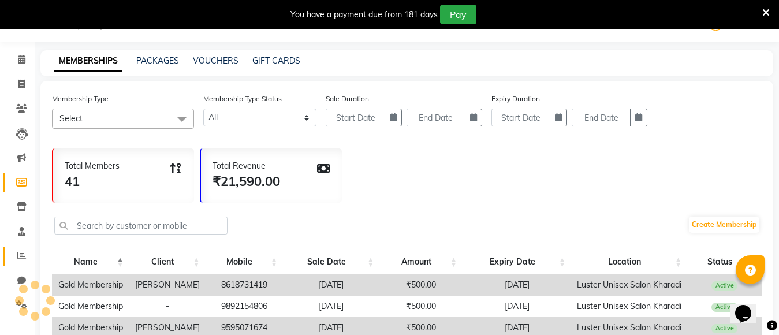
click at [21, 259] on icon at bounding box center [21, 255] width 9 height 9
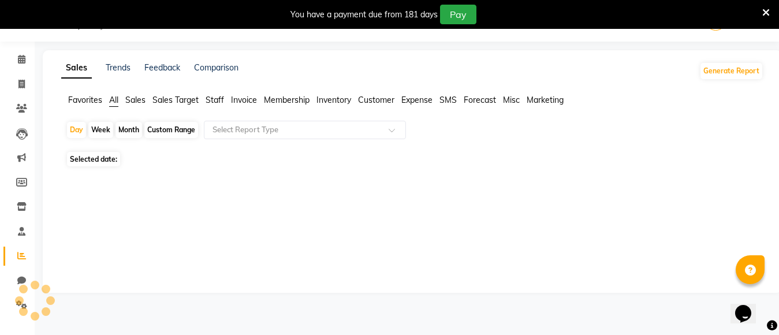
click at [21, 259] on icon at bounding box center [21, 255] width 9 height 9
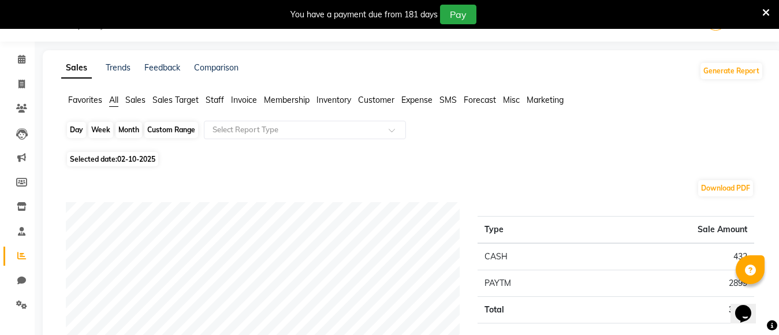
click at [70, 130] on div "Day" at bounding box center [76, 130] width 19 height 16
select select "10"
select select "2025"
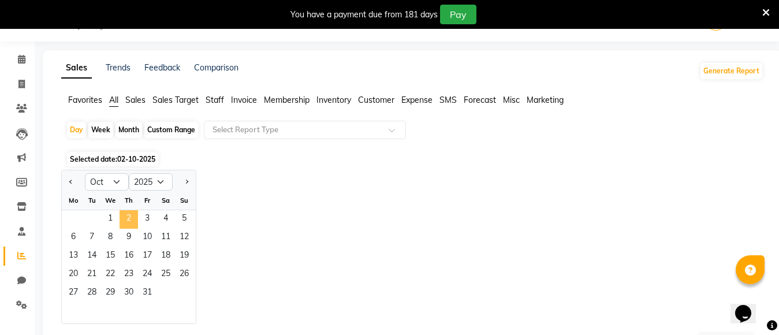
click at [124, 219] on span "2" at bounding box center [128, 219] width 18 height 18
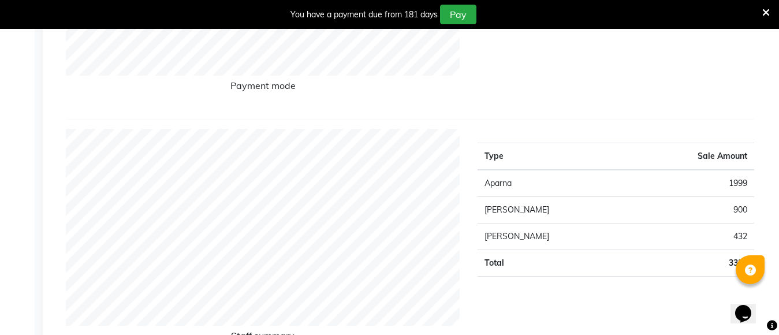
scroll to position [375, 0]
